Goal: Task Accomplishment & Management: Manage account settings

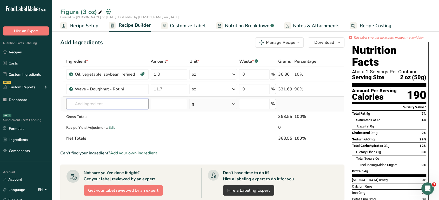
click at [132, 103] on input "text" at bounding box center [107, 104] width 82 height 10
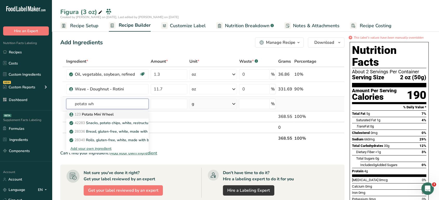
type input "potato wh"
click at [133, 114] on div "123 Potato Mini Wheel" at bounding box center [102, 114] width 65 height 5
type input "Potato Mini Wheel"
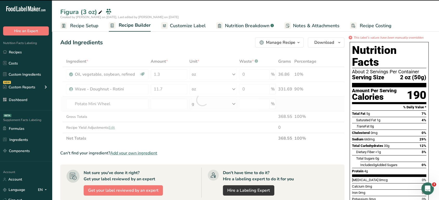
type input "0"
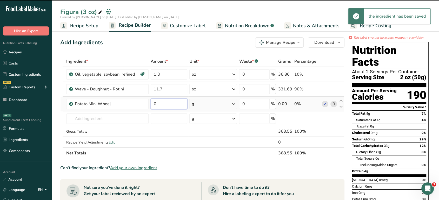
click at [171, 101] on input "0" at bounding box center [169, 104] width 37 height 10
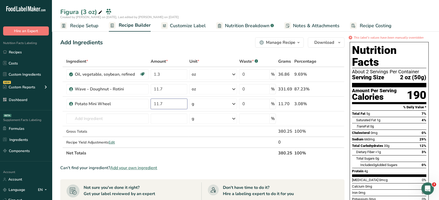
type input "11.7"
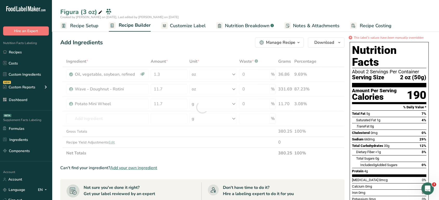
click at [193, 52] on div "Add Ingredients Manage Recipe Delete Recipe Duplicate Recipe Scale Recipe Save …" at bounding box center [203, 188] width 287 height 307
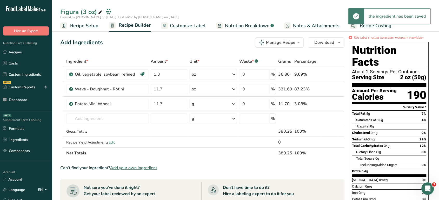
click at [203, 104] on div "g" at bounding box center [213, 104] width 48 height 10
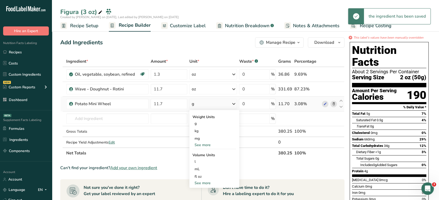
click at [199, 145] on div "See more" at bounding box center [214, 144] width 44 height 5
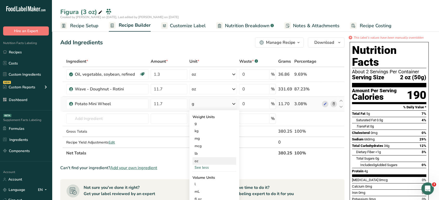
click at [201, 159] on div "oz" at bounding box center [214, 162] width 44 height 8
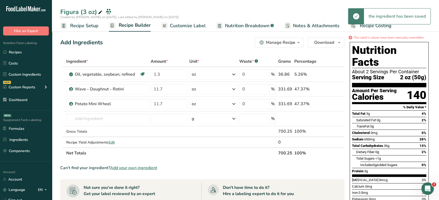
click at [332, 91] on icon at bounding box center [333, 89] width 4 height 5
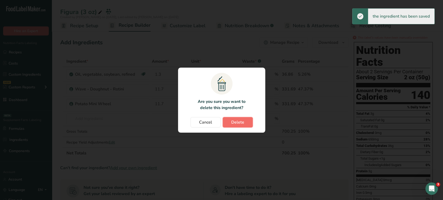
click at [239, 121] on span "Delete" at bounding box center [237, 122] width 13 height 6
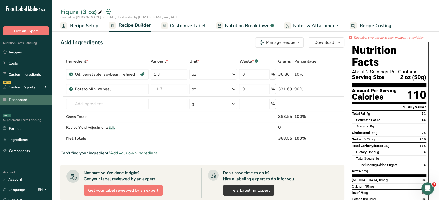
click at [18, 102] on link "Dashboard" at bounding box center [26, 100] width 52 height 10
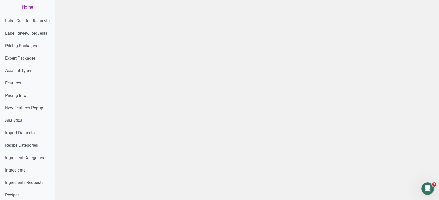
scroll to position [275, 0]
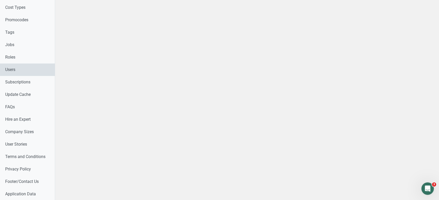
click at [30, 72] on link "Users" at bounding box center [27, 70] width 55 height 12
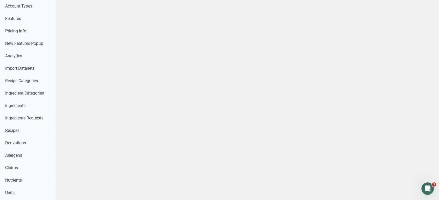
scroll to position [2, 0]
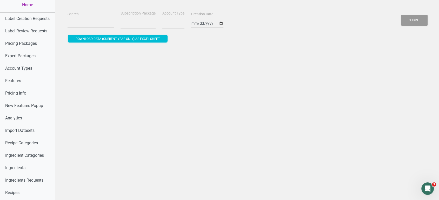
select select
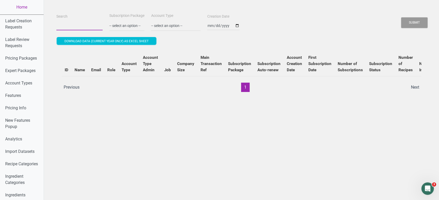
click at [90, 25] on input "Search" at bounding box center [79, 25] width 46 height 9
paste input "[EMAIL_ADDRESS][DOMAIN_NAME]"
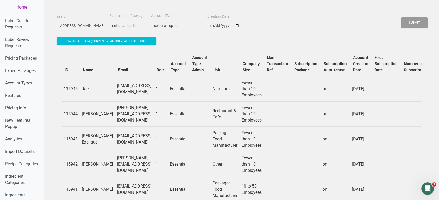
type input "[EMAIL_ADDRESS][DOMAIN_NAME]"
click at [401, 17] on button "Submit" at bounding box center [414, 22] width 26 height 11
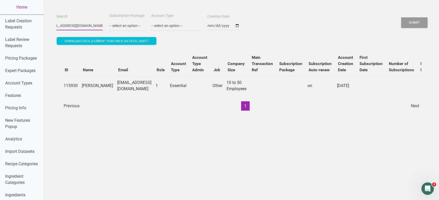
scroll to position [0, 0]
click at [21, 5] on link "Home" at bounding box center [22, 7] width 44 height 15
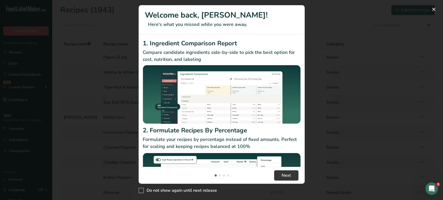
click at [141, 190] on span "New Features" at bounding box center [141, 190] width 5 height 5
click at [141, 190] on input "Do not show again until next release" at bounding box center [140, 190] width 3 height 3
checkbox input "true"
click at [434, 9] on button "New Features" at bounding box center [434, 9] width 8 height 8
